Goal: Share content

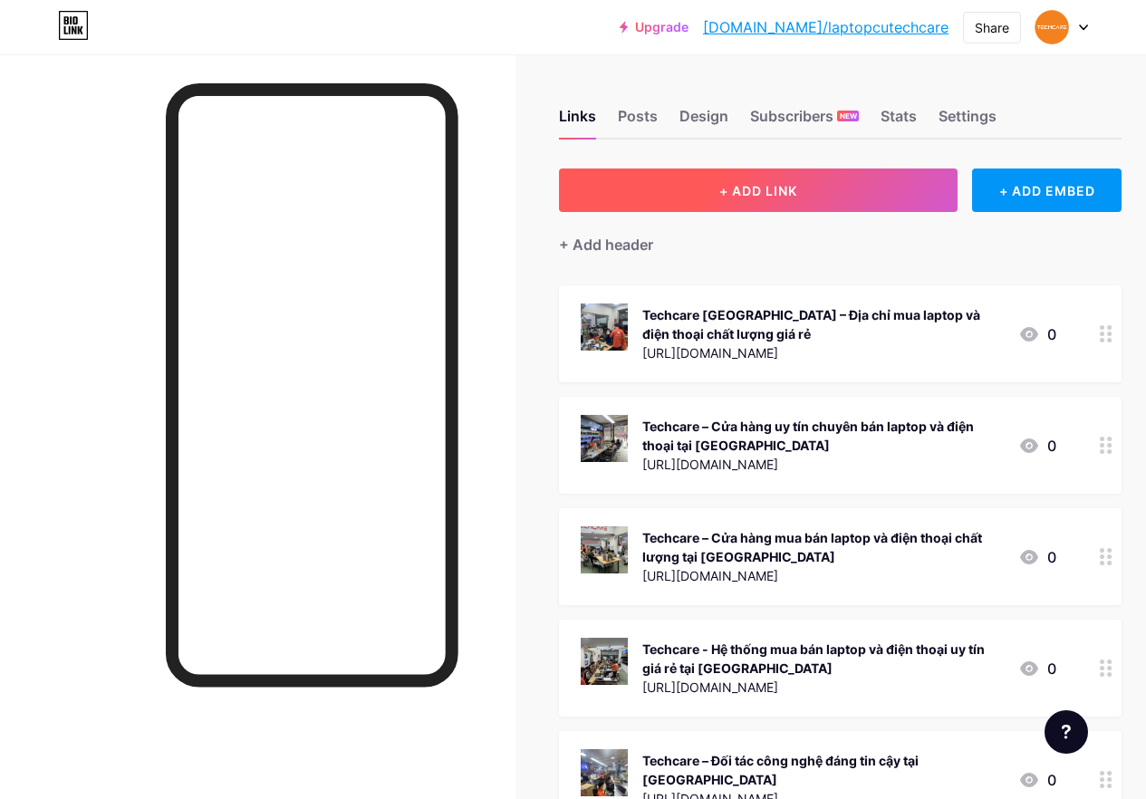
click at [767, 189] on span "+ ADD LINK" at bounding box center [758, 190] width 78 height 15
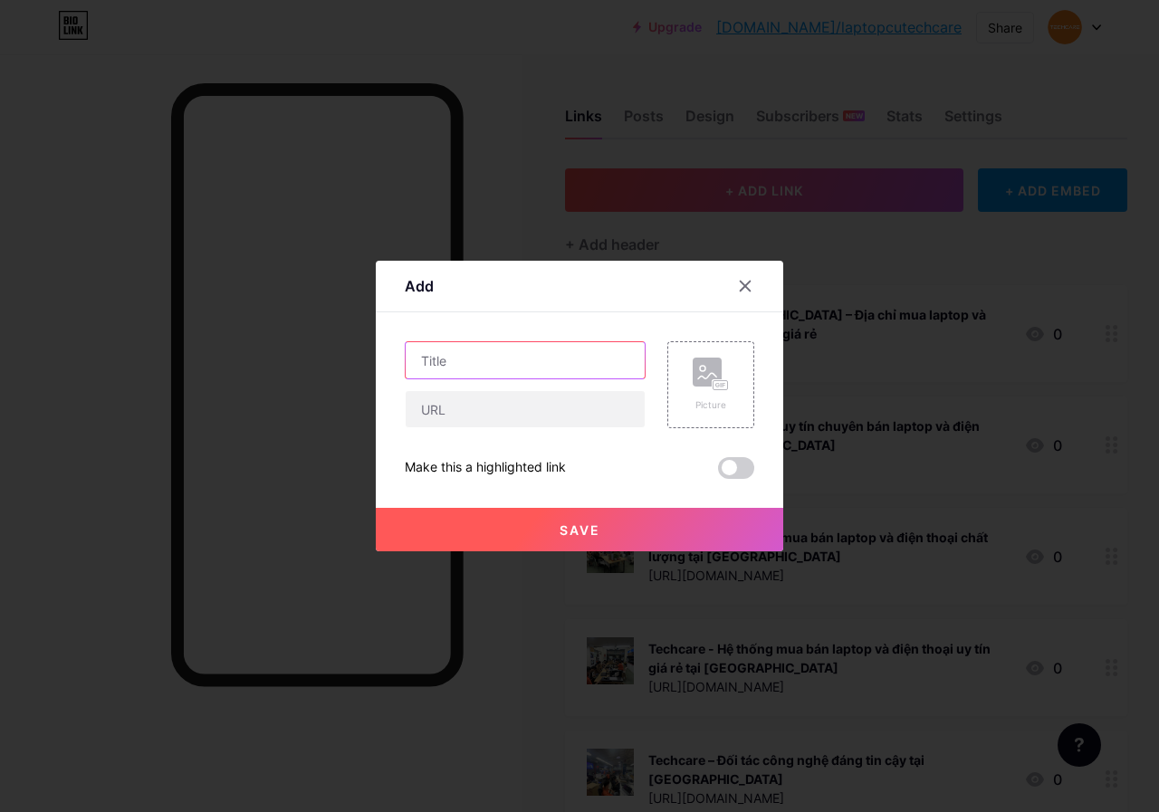
click at [522, 361] on input "text" at bounding box center [525, 360] width 239 height 36
paste input "MSI GL63 9SE 831VN: [PERSON_NAME]"
type input "MSI GL63 9SE 831VN: [PERSON_NAME]"
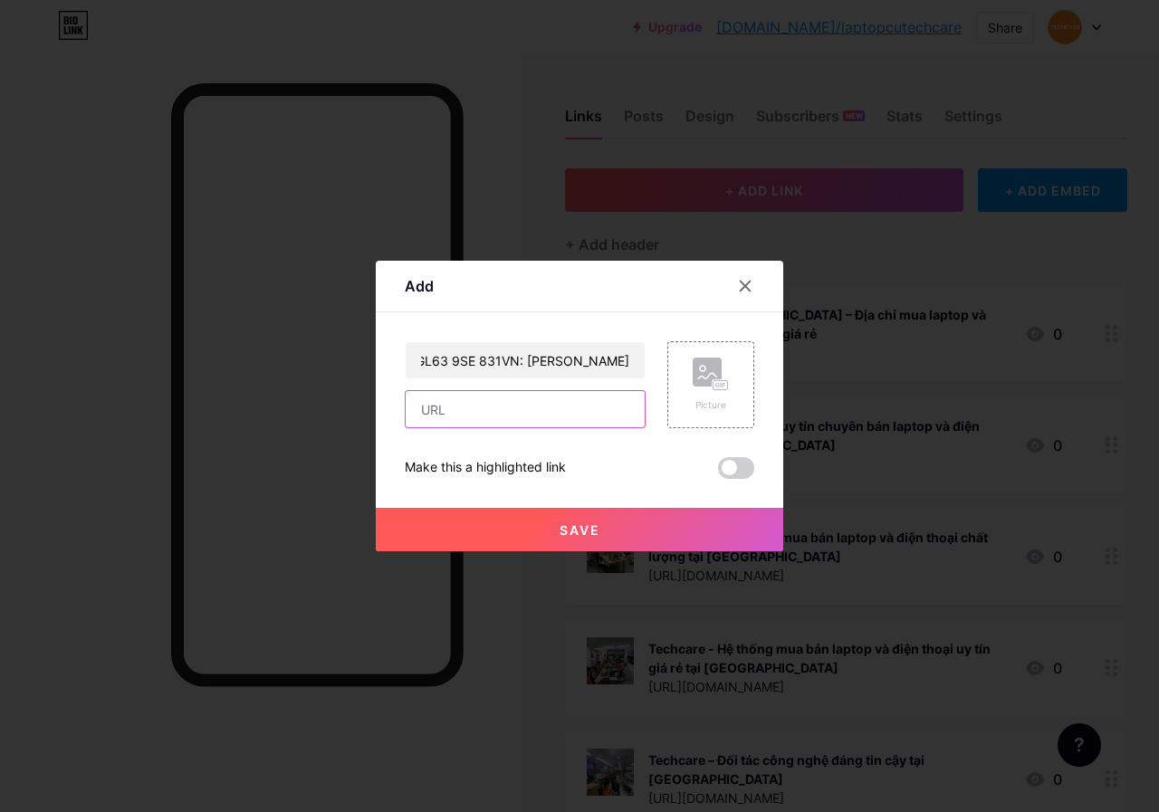
click at [522, 410] on input "text" at bounding box center [525, 409] width 239 height 36
paste input "[URL][DOMAIN_NAME]"
type input "[URL][DOMAIN_NAME]"
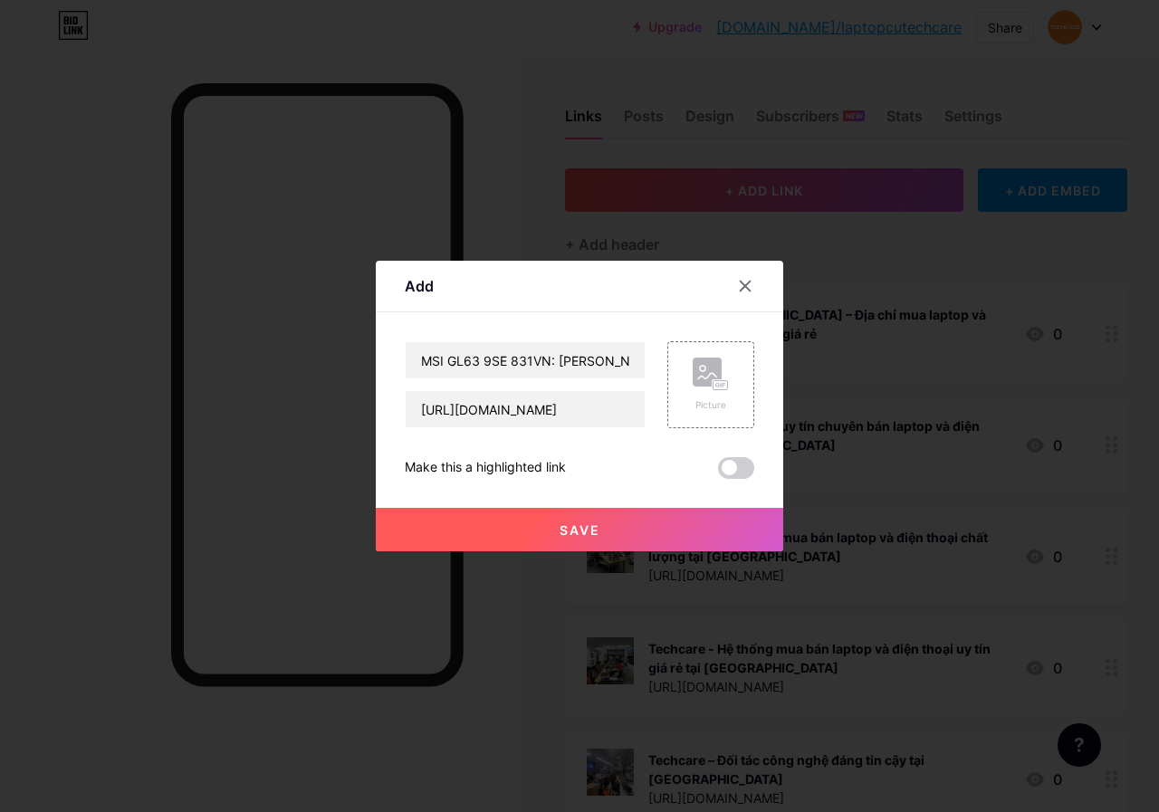
click at [586, 530] on span "Save" at bounding box center [580, 530] width 41 height 15
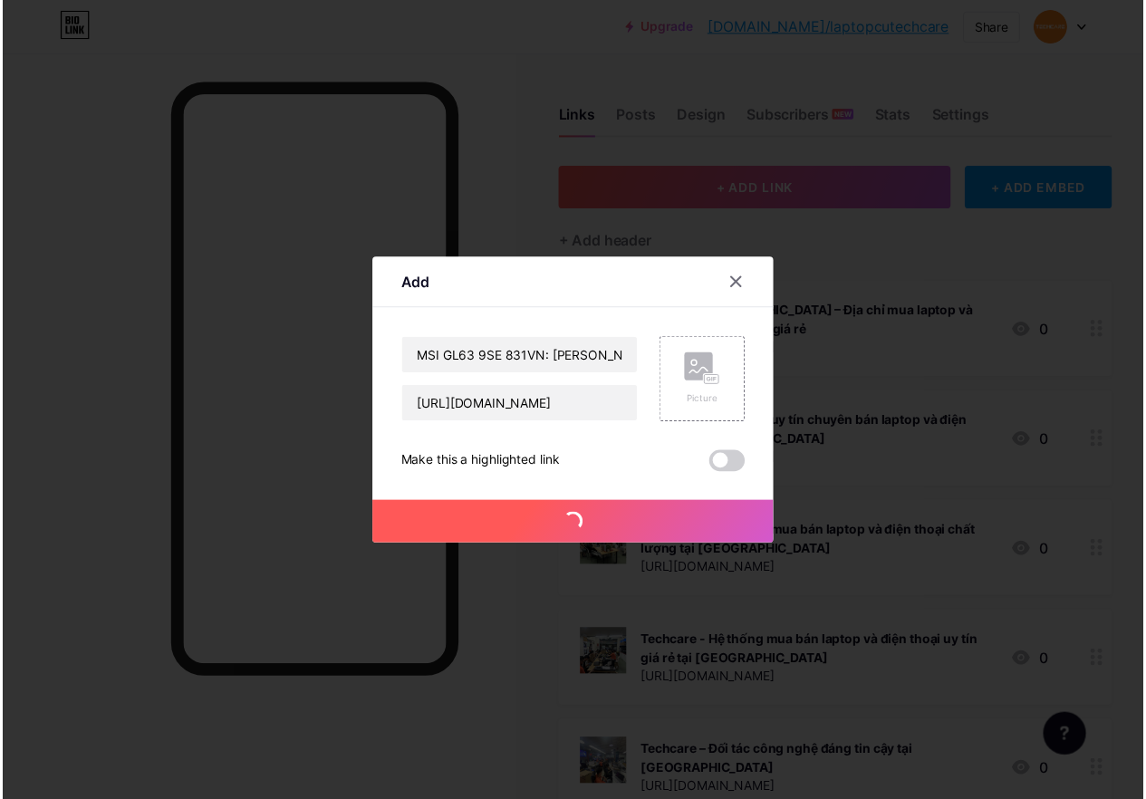
scroll to position [0, 0]
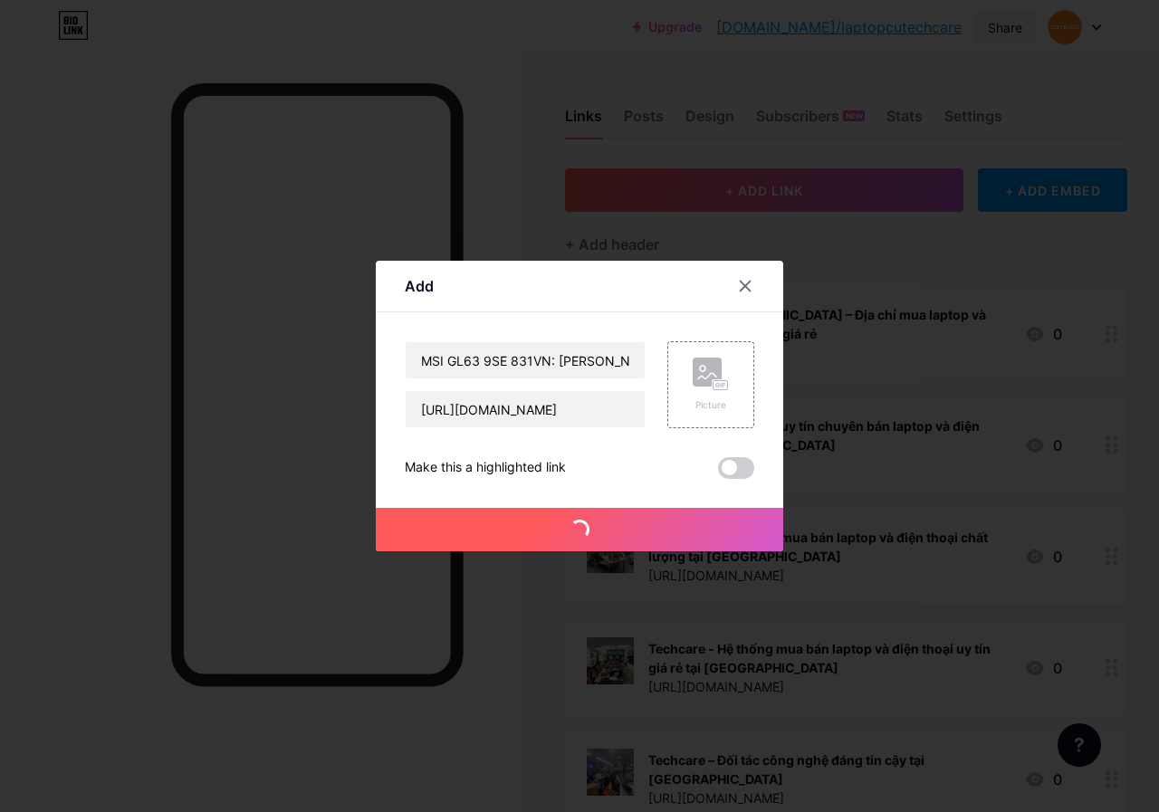
click at [1006, 24] on div "Share" at bounding box center [1005, 27] width 34 height 19
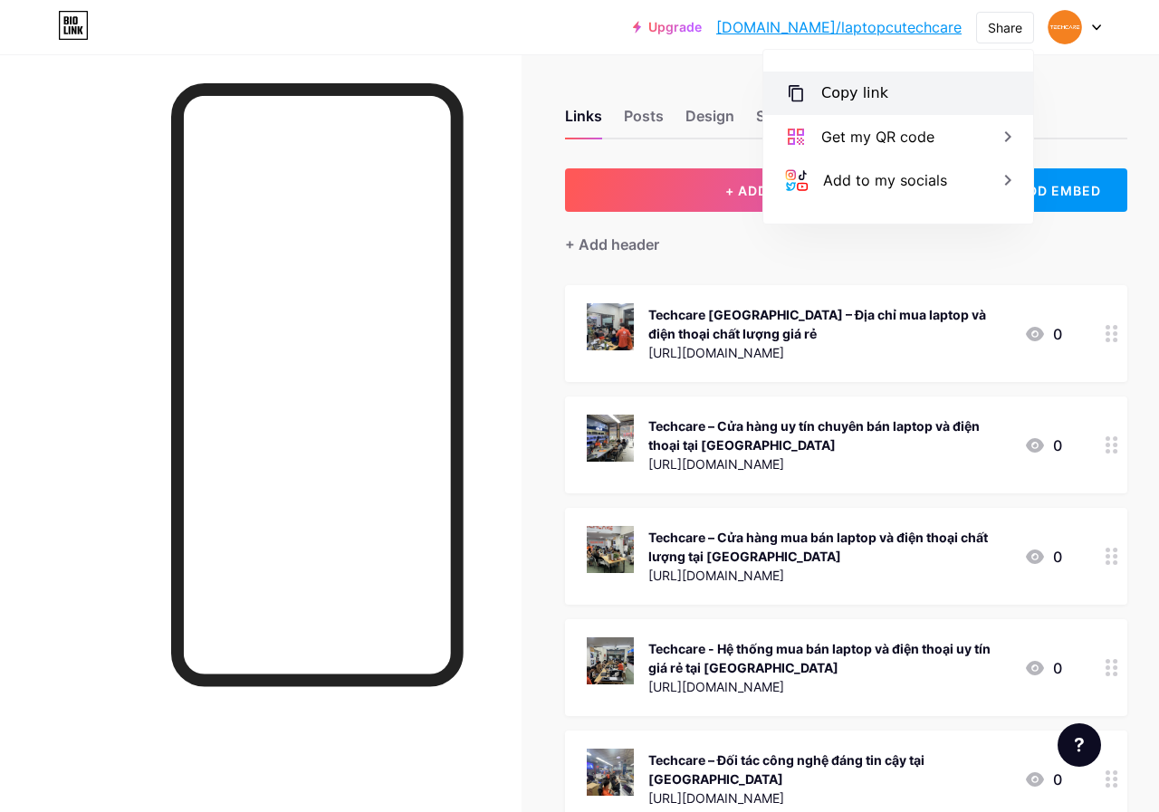
click at [888, 91] on div "Copy link" at bounding box center [898, 93] width 270 height 43
